Goal: Transaction & Acquisition: Purchase product/service

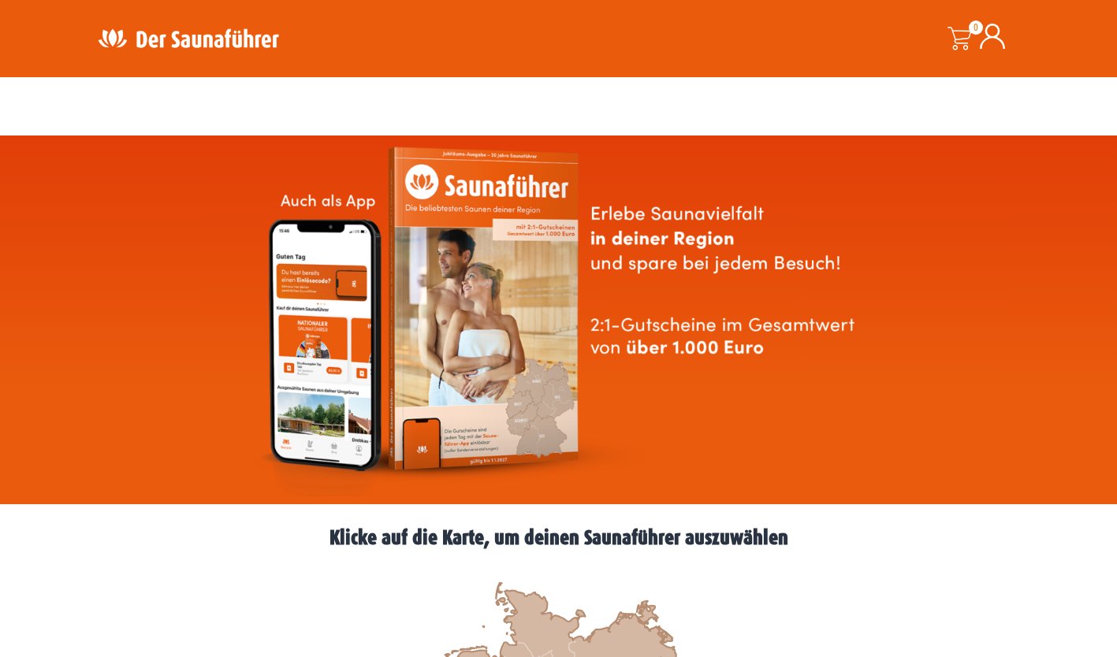
scroll to position [355, 0]
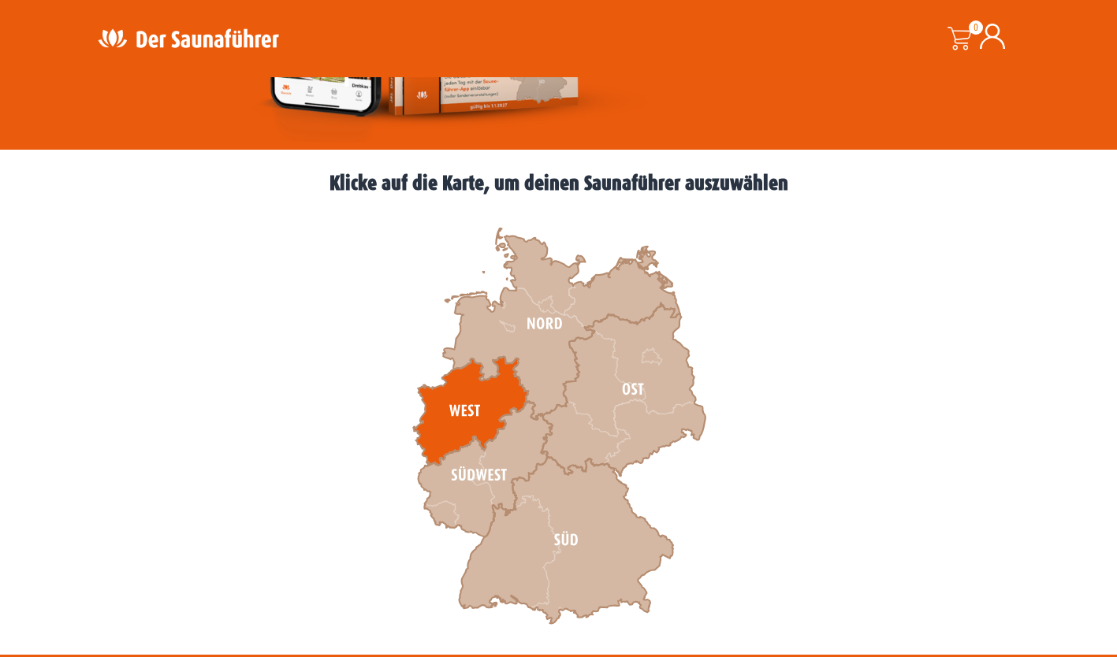
drag, startPoint x: 0, startPoint y: 0, endPoint x: 451, endPoint y: 418, distance: 614.7
click at [451, 418] on icon at bounding box center [470, 411] width 115 height 109
